Goal: Task Accomplishment & Management: Use online tool/utility

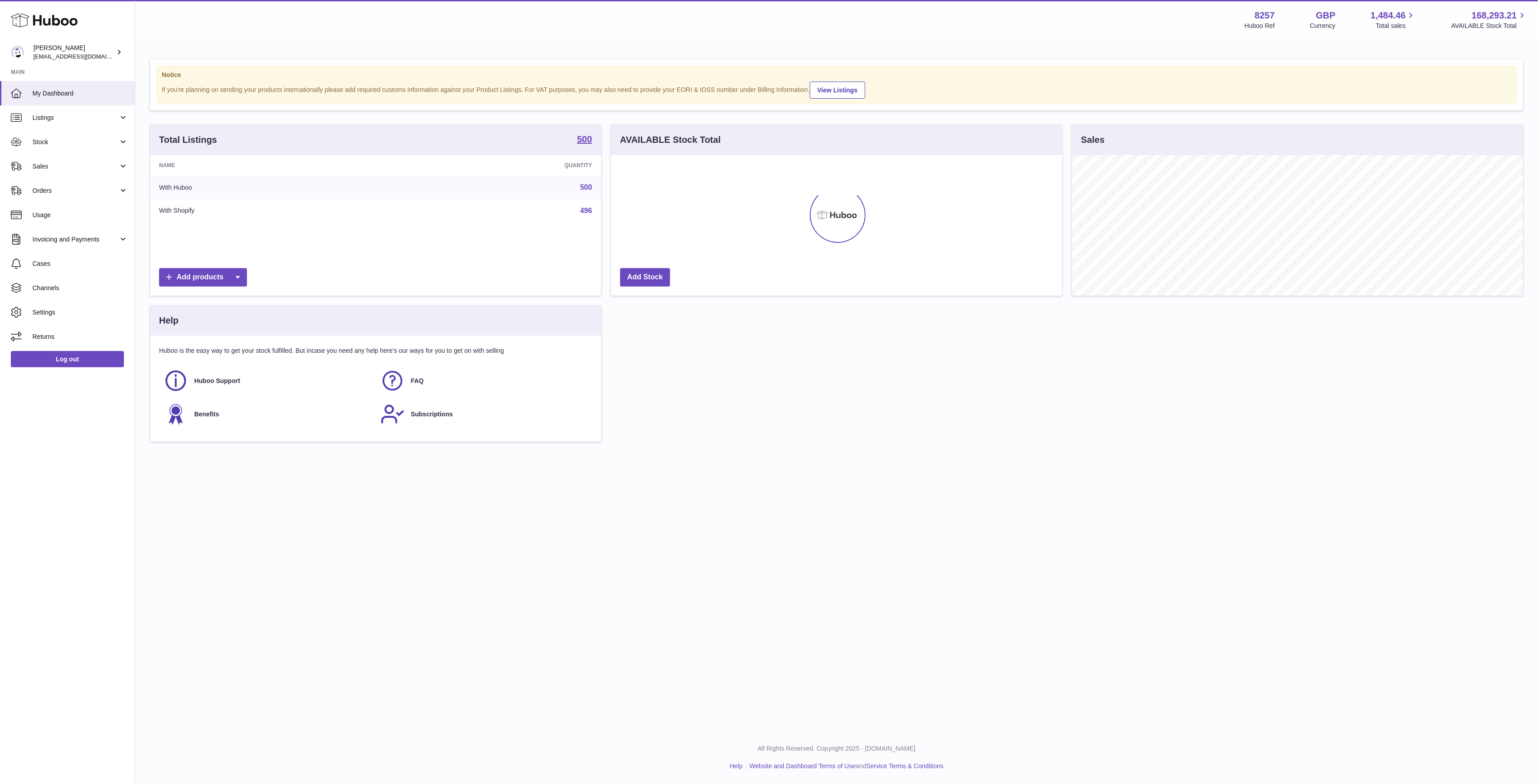
scroll to position [141, 451]
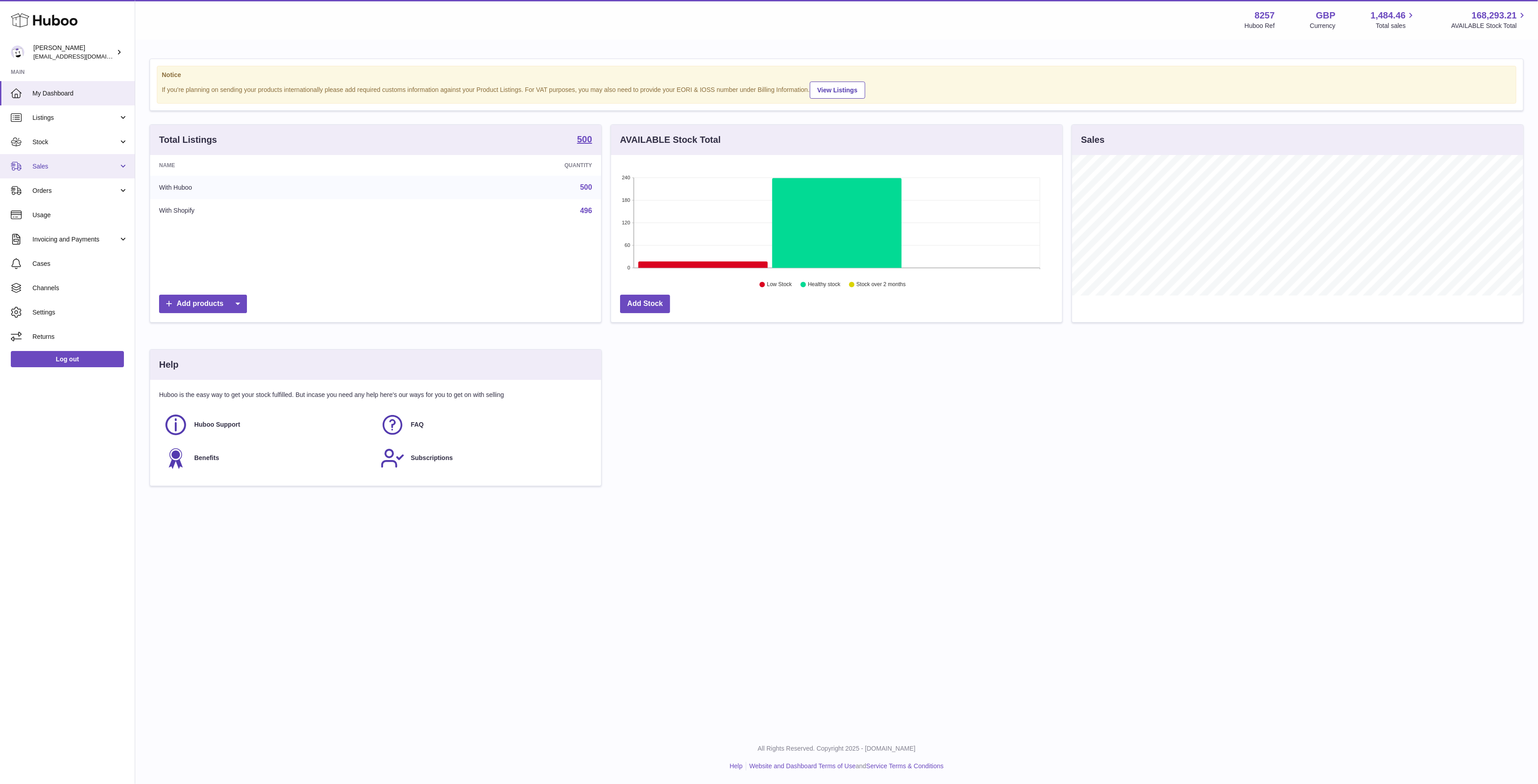
click at [108, 175] on link "Sales" at bounding box center [67, 166] width 135 height 24
click at [89, 146] on span "Stock" at bounding box center [75, 142] width 86 height 9
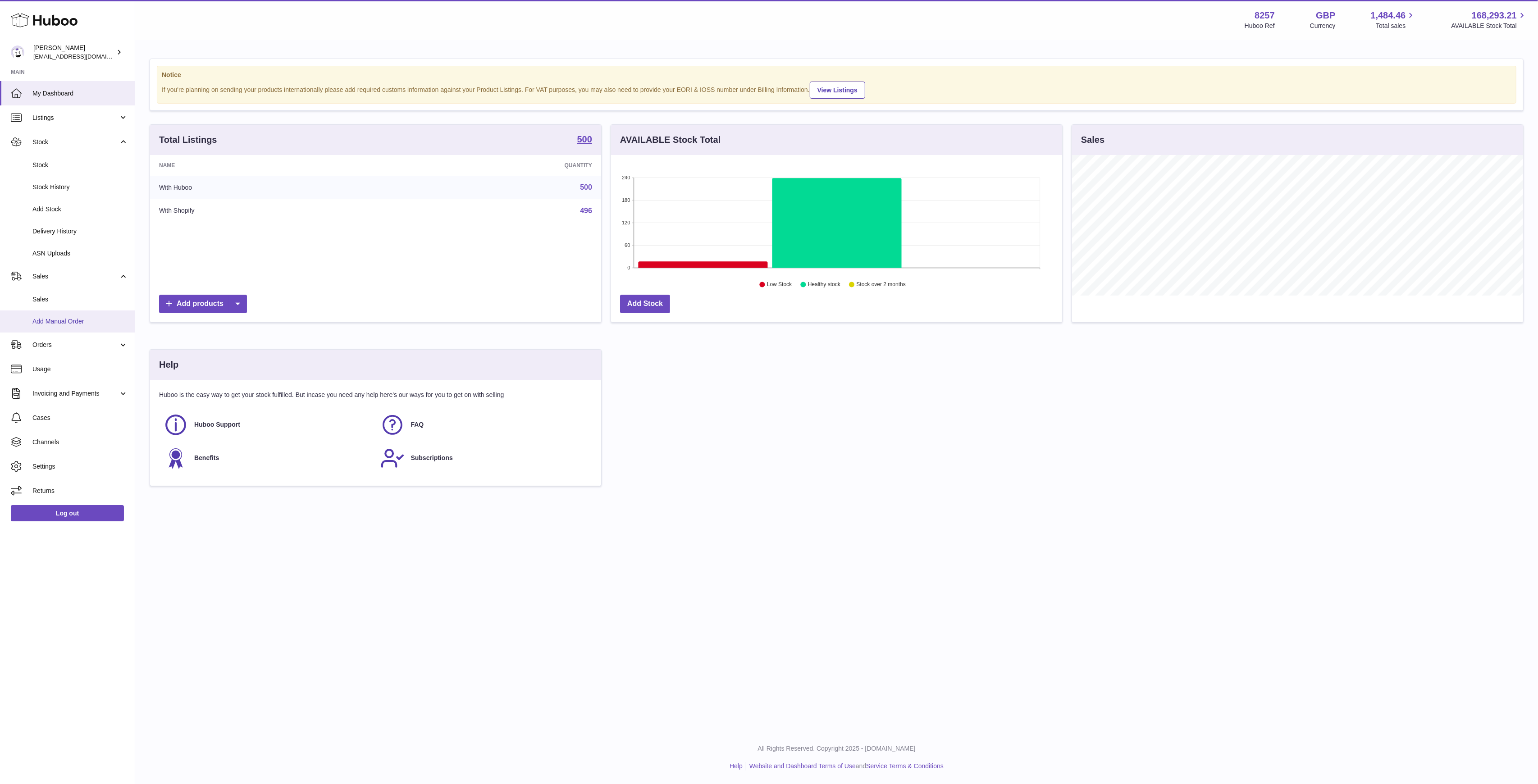
click at [82, 323] on span "Add Manual Order" at bounding box center [80, 321] width 96 height 9
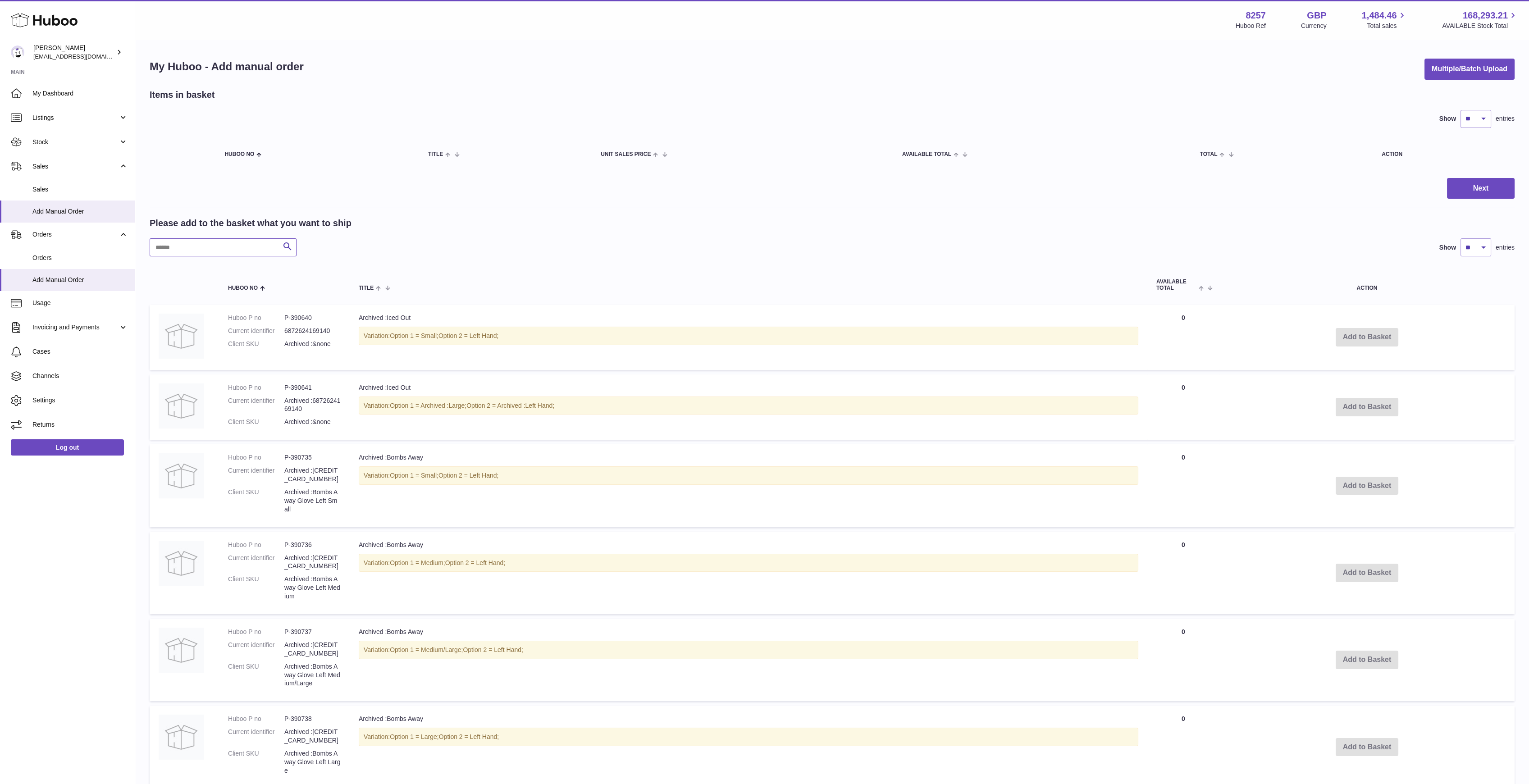
click at [203, 249] on input "text" at bounding box center [223, 247] width 147 height 18
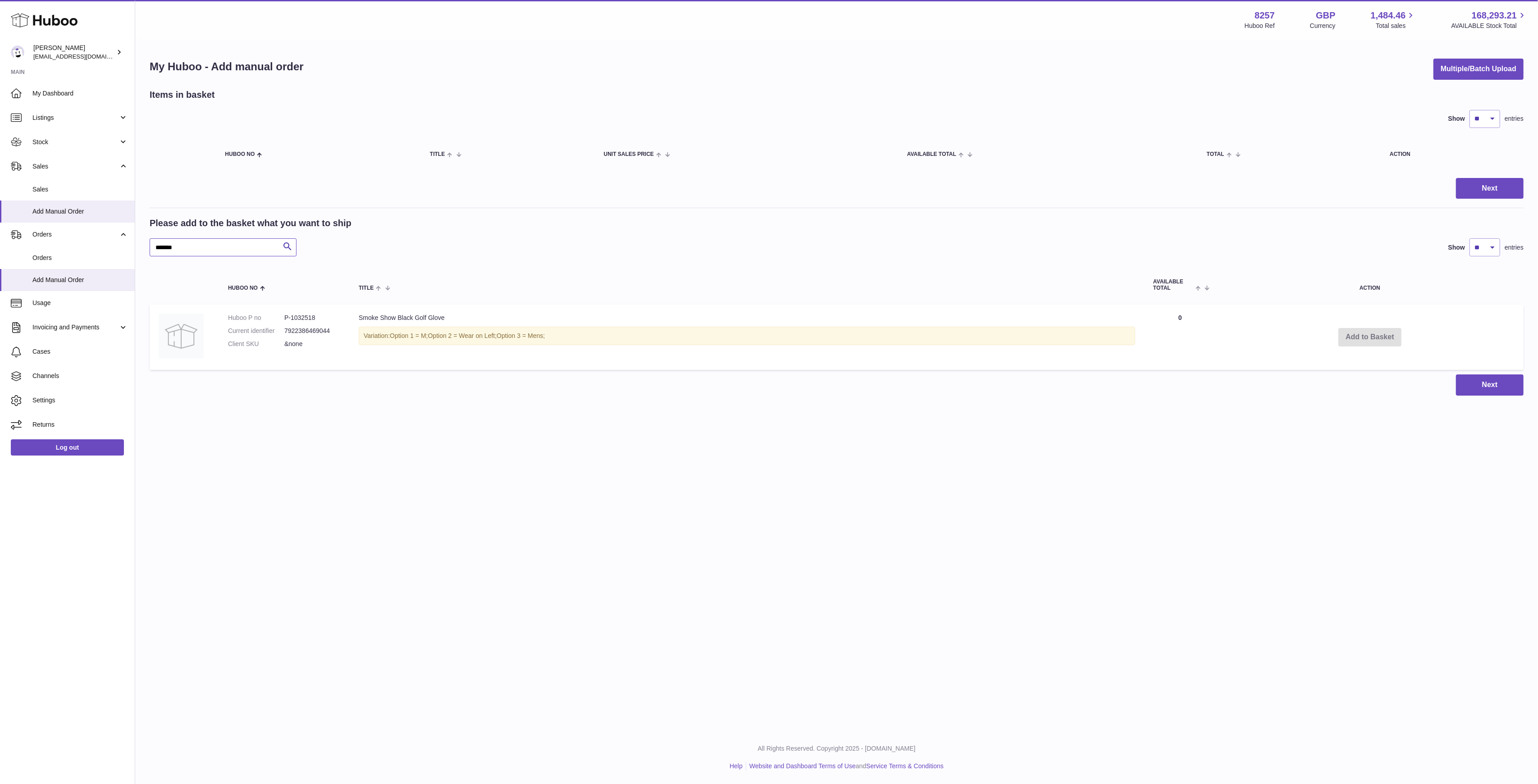
type input "*******"
